Goal: Task Accomplishment & Management: Manage account settings

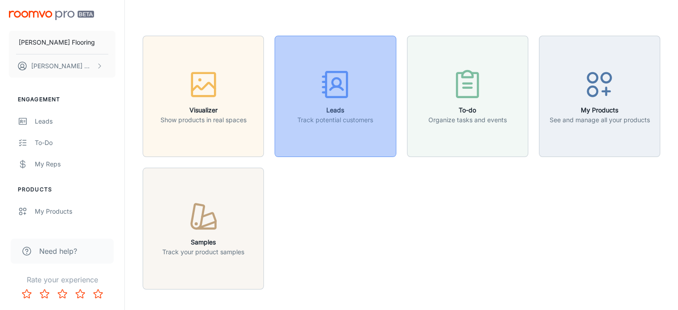
click at [332, 112] on h6 "Leads" at bounding box center [335, 110] width 76 height 10
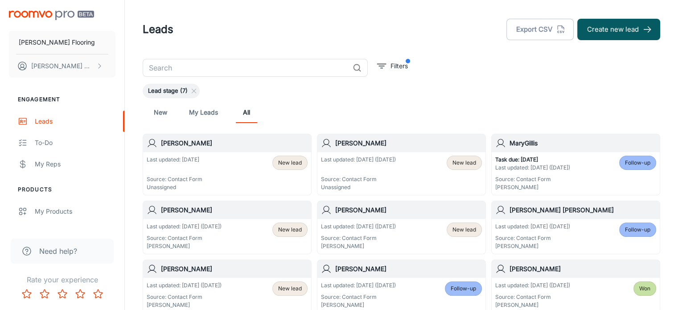
click at [373, 142] on h6 "[PERSON_NAME]" at bounding box center [408, 143] width 147 height 10
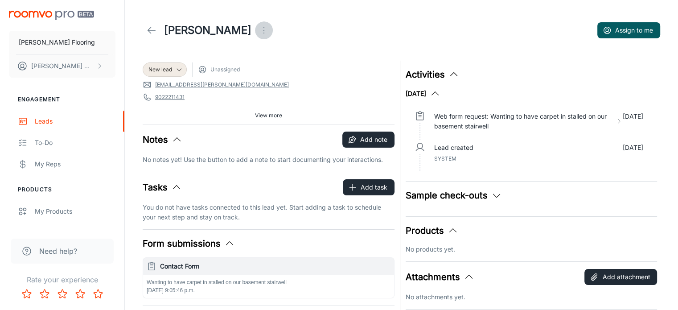
click at [258, 30] on icon "Open menu" at bounding box center [263, 30] width 11 height 11
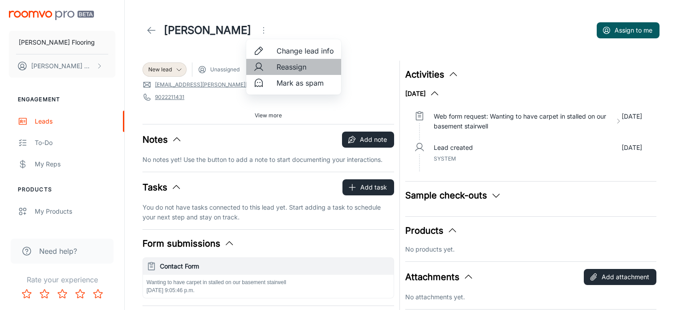
click at [298, 69] on span "Reassign" at bounding box center [305, 66] width 57 height 11
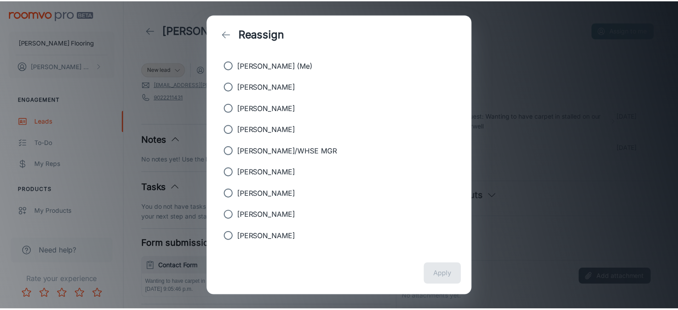
scroll to position [16, 0]
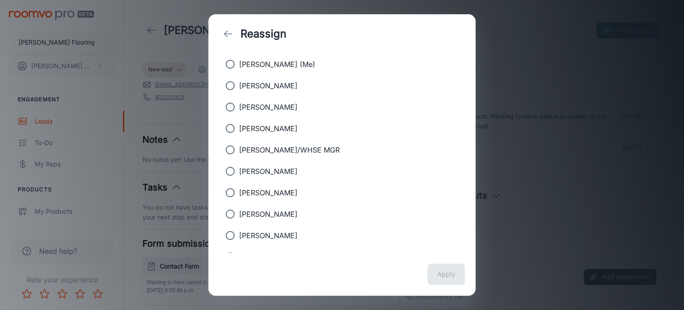
click at [228, 215] on input "[PERSON_NAME]" at bounding box center [230, 214] width 18 height 18
radio input "true"
click at [444, 276] on button "Apply" at bounding box center [446, 273] width 37 height 21
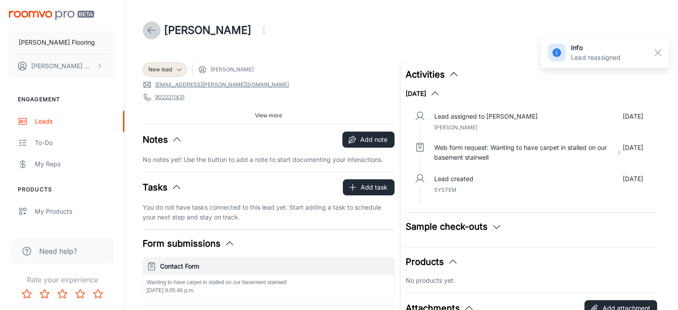
click at [149, 30] on line at bounding box center [152, 30] width 8 height 0
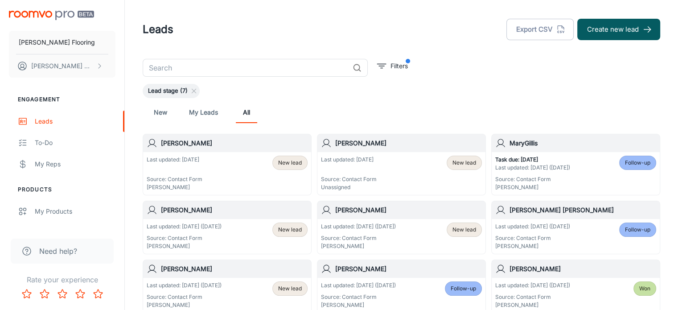
click at [368, 145] on h6 "[PERSON_NAME]" at bounding box center [408, 143] width 147 height 10
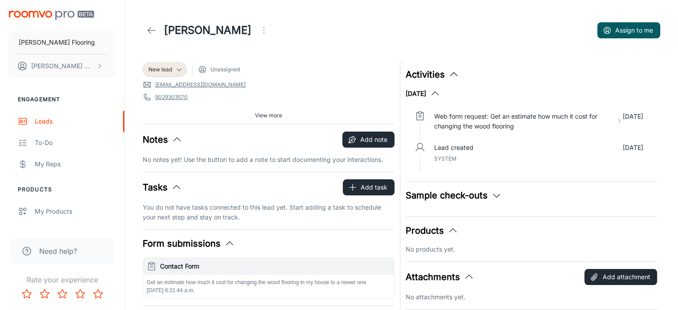
click at [258, 33] on icon "Open menu" at bounding box center [263, 30] width 11 height 11
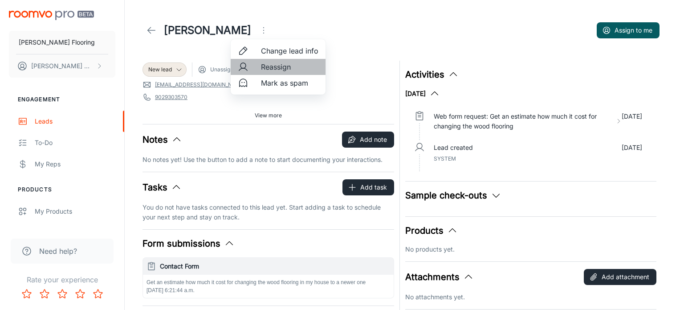
click at [277, 67] on span "Reassign" at bounding box center [289, 66] width 57 height 11
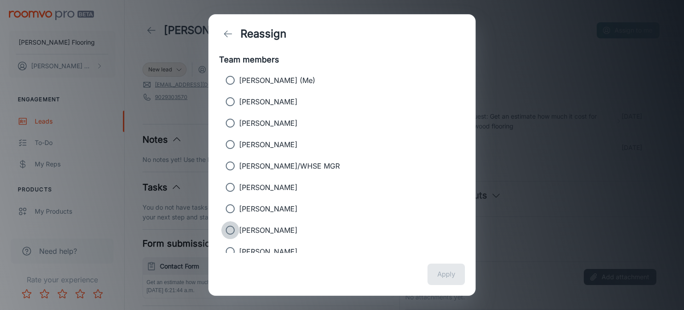
click at [232, 227] on input "[PERSON_NAME]" at bounding box center [230, 230] width 18 height 18
radio input "true"
click at [450, 272] on button "Apply" at bounding box center [446, 273] width 37 height 21
